Goal: Task Accomplishment & Management: Complete application form

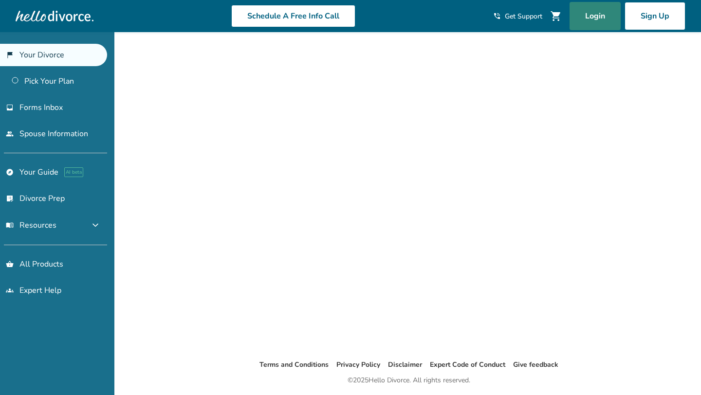
click at [601, 20] on link "Login" at bounding box center [595, 16] width 51 height 28
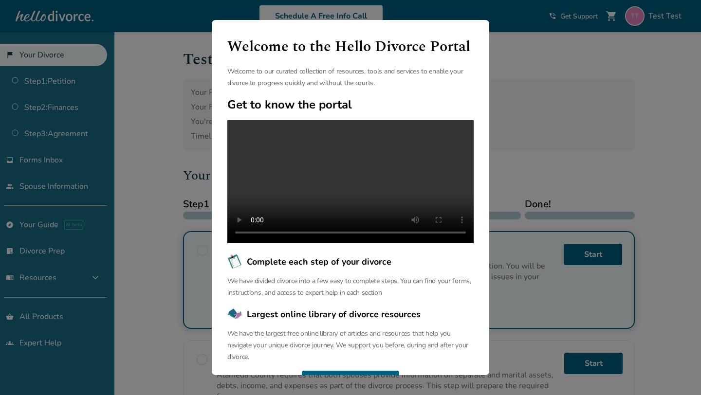
click at [158, 97] on div "Welcome to the Hello Divorce Portal Welcome to our curated collection of resour…" at bounding box center [350, 197] width 701 height 395
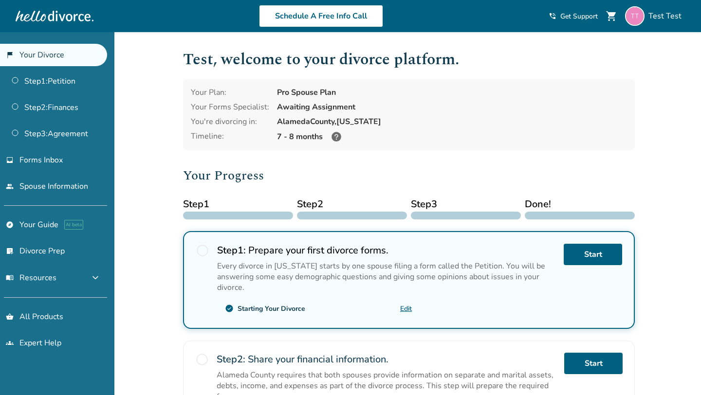
click at [146, 142] on div "Added to cart Test , welcome to your divorce platform. Your Plan: Pro Spouse Pl…" at bounding box center [350, 370] width 701 height 676
click at [34, 313] on link "shopping_basket All Products" at bounding box center [53, 317] width 107 height 22
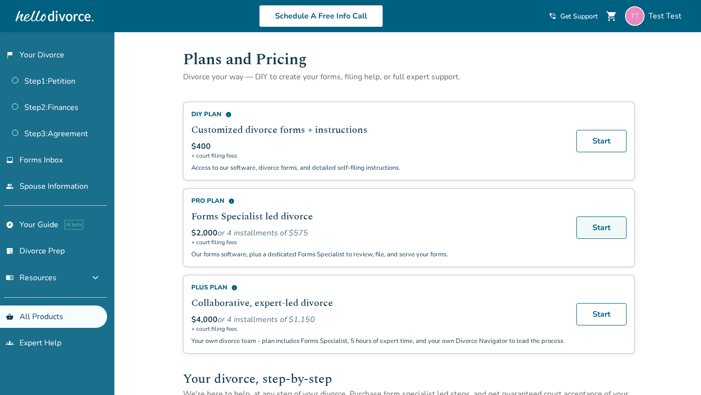
click at [619, 226] on link "Start" at bounding box center [601, 228] width 50 height 22
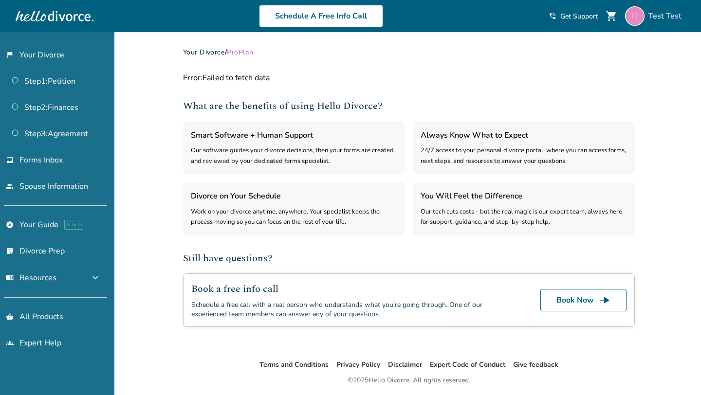
click at [60, 22] on div at bounding box center [55, 15] width 78 height 19
click at [52, 19] on div at bounding box center [55, 15] width 78 height 19
click at [51, 59] on link "flag_2 Your Divorce" at bounding box center [53, 55] width 107 height 22
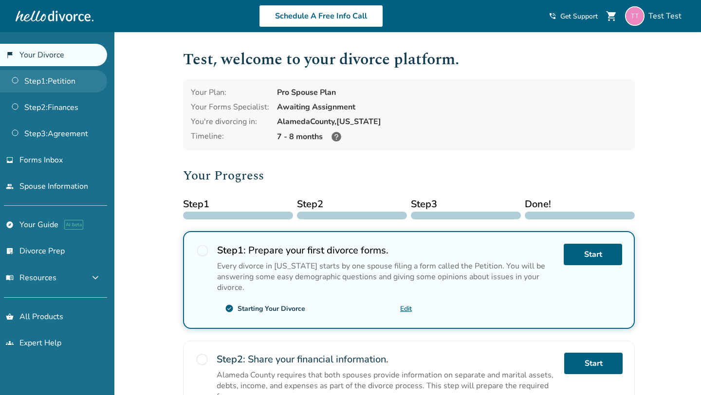
click at [77, 92] on link "Step 1 : Petition" at bounding box center [53, 81] width 107 height 22
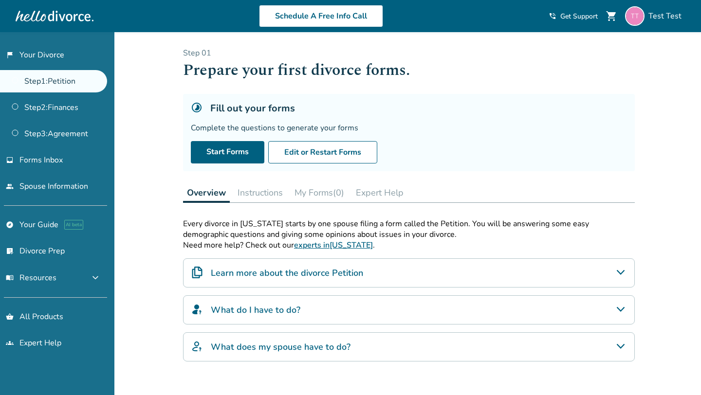
drag, startPoint x: 462, startPoint y: 235, endPoint x: 297, endPoint y: 235, distance: 164.6
click at [455, 235] on p "Every divorce in [US_STATE] starts by one spouse filing a form called the Petit…" at bounding box center [409, 229] width 452 height 21
click at [220, 154] on link "Start Forms" at bounding box center [228, 152] width 74 height 22
